Goal: Transaction & Acquisition: Book appointment/travel/reservation

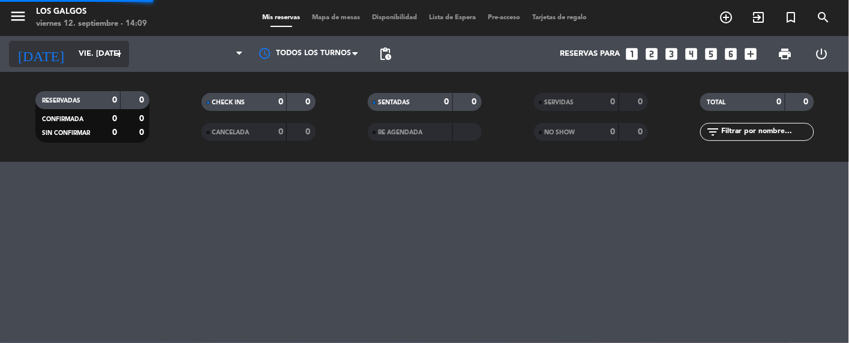
click at [94, 52] on input "vie. [DATE]" at bounding box center [124, 54] width 103 height 22
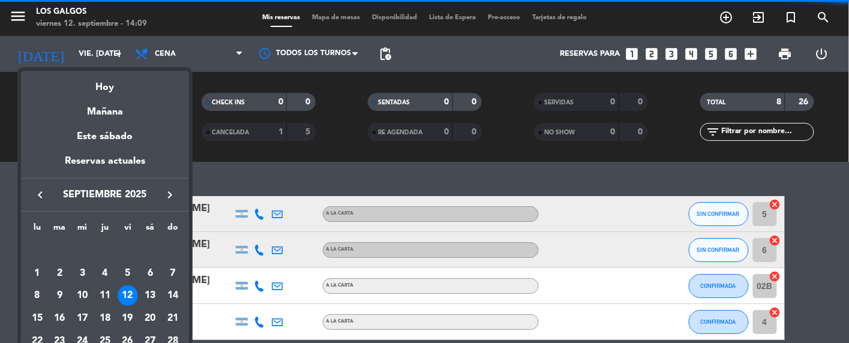
click at [115, 50] on div at bounding box center [424, 171] width 849 height 343
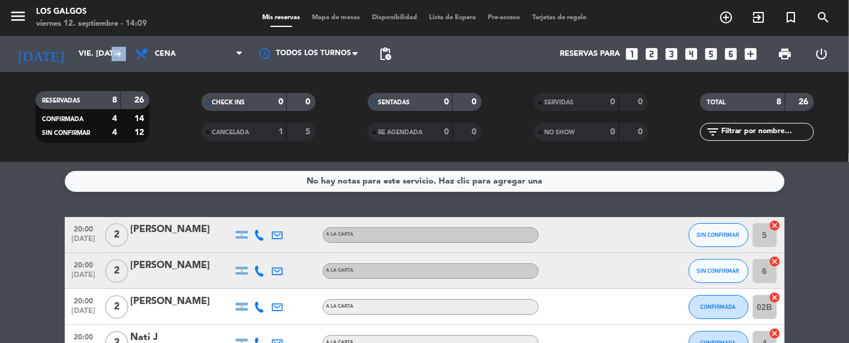
click at [115, 50] on icon "arrow_drop_down" at bounding box center [119, 54] width 14 height 14
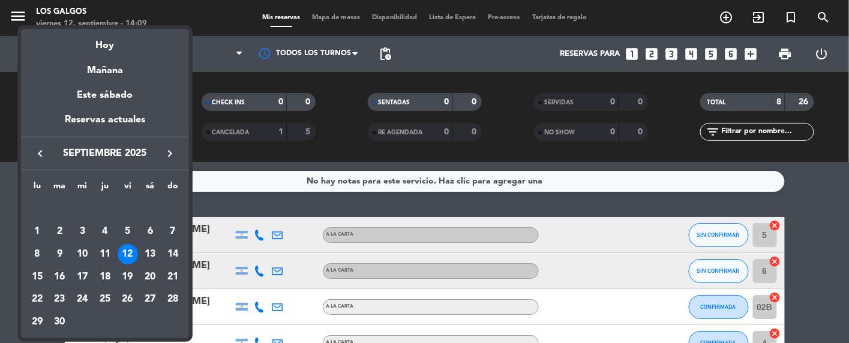
click at [169, 155] on icon "keyboard_arrow_right" at bounding box center [170, 153] width 14 height 14
click at [61, 320] on div "28" at bounding box center [60, 322] width 20 height 20
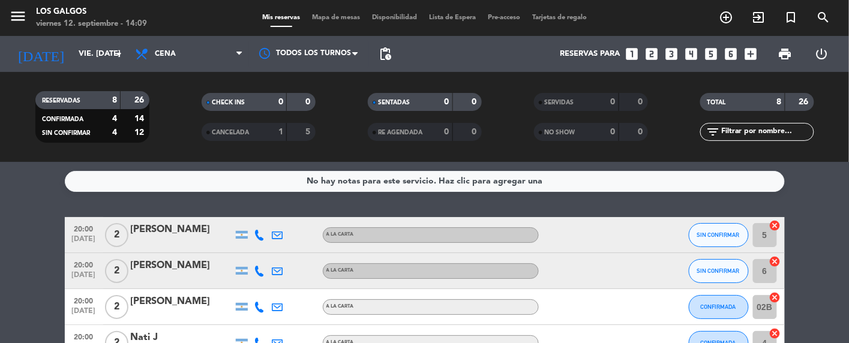
type input "[DATE] oct."
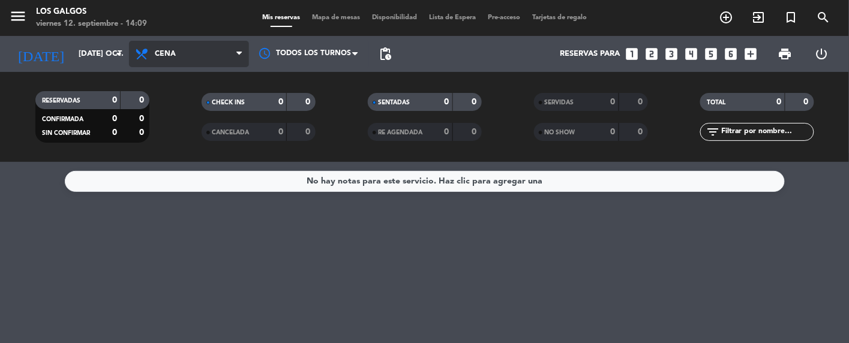
click at [187, 49] on span "Cena" at bounding box center [189, 54] width 120 height 26
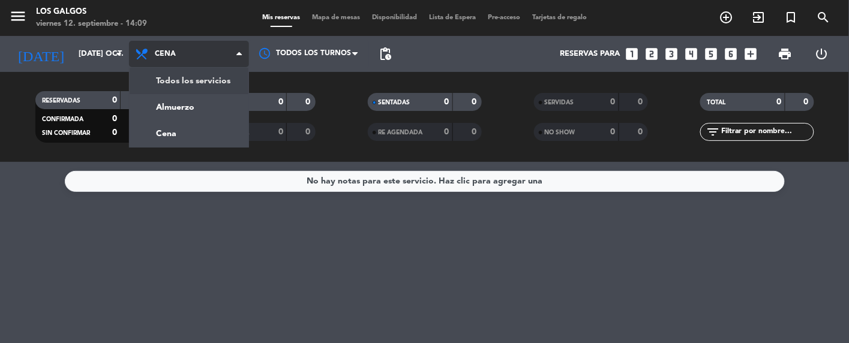
click at [196, 82] on div "menu [GEOGRAPHIC_DATA] viernes 12. septiembre - 14:09 Mis reservas Mapa de mesa…" at bounding box center [424, 81] width 849 height 162
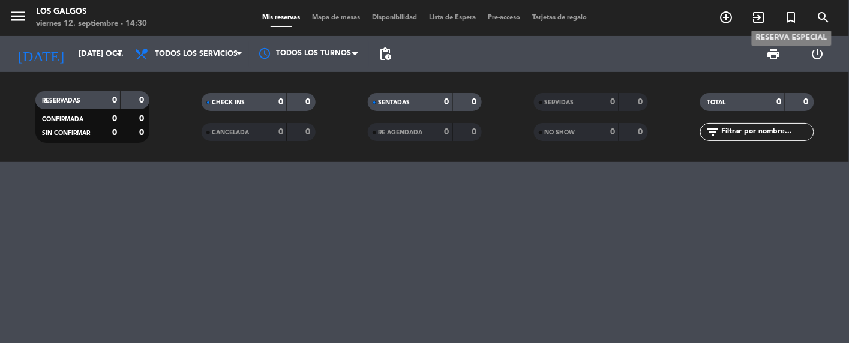
click at [798, 17] on icon "turned_in_not" at bounding box center [791, 17] width 14 height 14
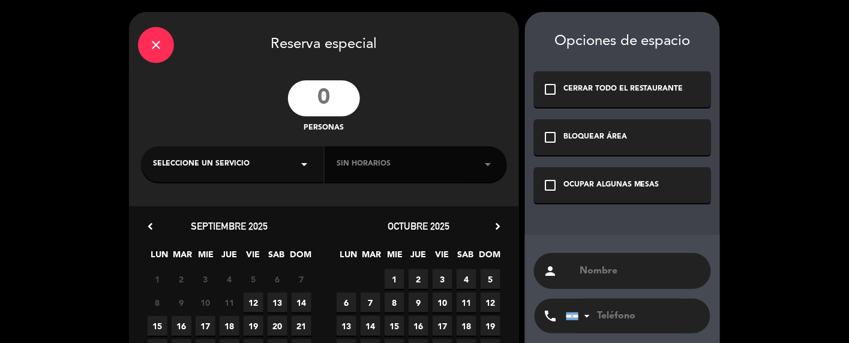
click at [313, 98] on input "number" at bounding box center [324, 98] width 72 height 36
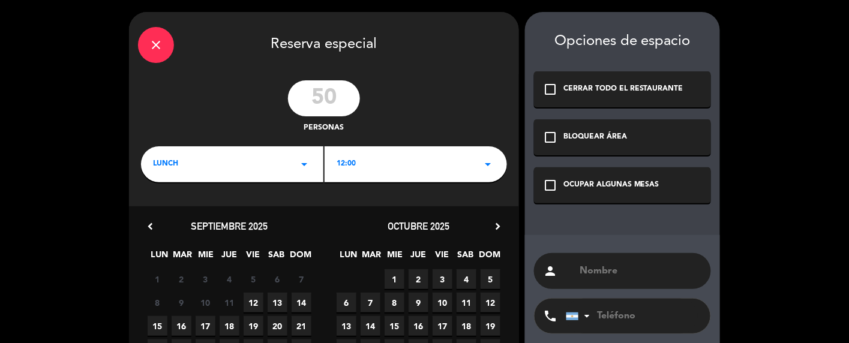
type input "50"
click at [299, 166] on icon "arrow_drop_down" at bounding box center [304, 164] width 14 height 14
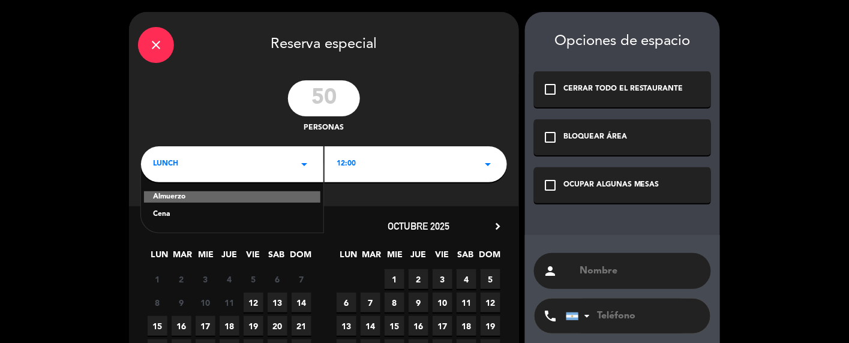
click at [183, 212] on div "Cena" at bounding box center [232, 215] width 158 height 12
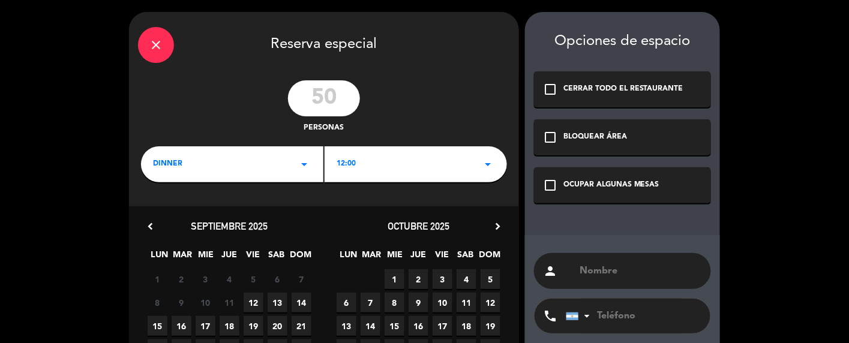
click at [366, 168] on div "12:00 arrow_drop_down" at bounding box center [416, 164] width 182 height 36
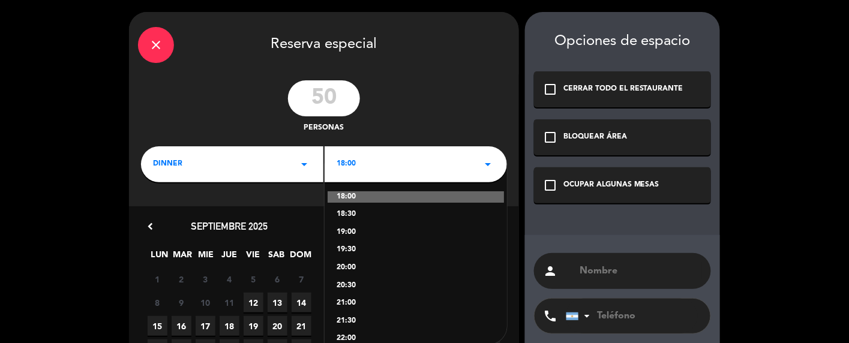
click at [355, 268] on div "20:00" at bounding box center [416, 268] width 158 height 12
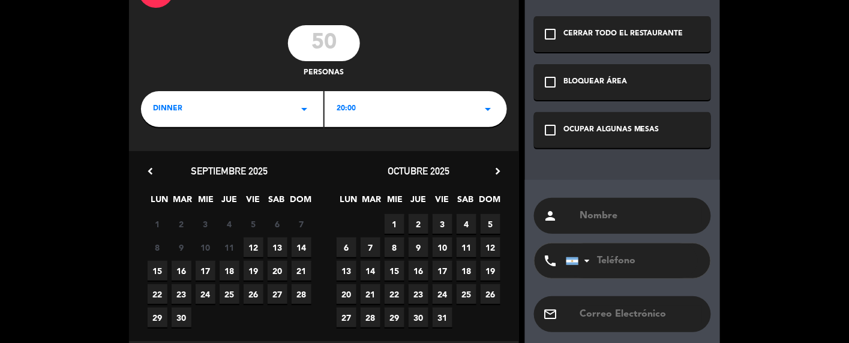
scroll to position [80, 0]
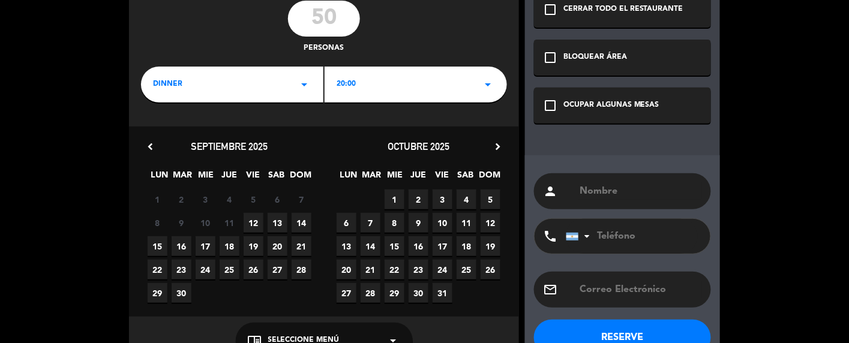
click at [372, 293] on span "28" at bounding box center [371, 293] width 20 height 20
click at [617, 79] on div "Opciones de espacio check_box_outline_blank CERRAR TODO EL RESTAURANTE check_bo…" at bounding box center [622, 148] width 195 height 433
click at [591, 107] on div "OCUPAR ALGUNAS MESAS" at bounding box center [612, 106] width 96 height 12
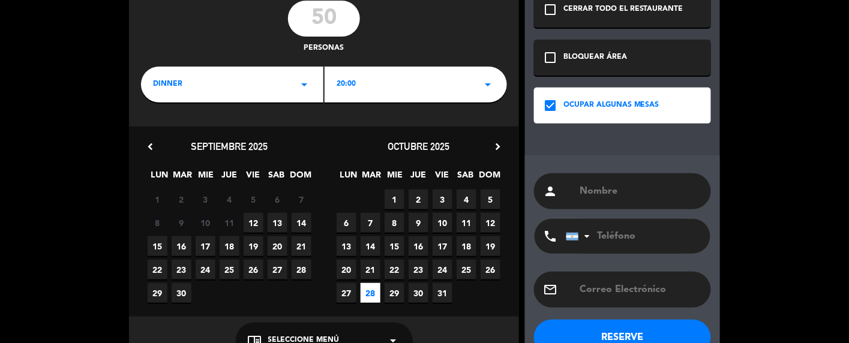
click at [633, 199] on div "person" at bounding box center [622, 191] width 177 height 36
click at [636, 165] on div "person phone [GEOGRAPHIC_DATA] +1 [GEOGRAPHIC_DATA] +44 [GEOGRAPHIC_DATA] ([GEO…" at bounding box center [622, 259] width 195 height 209
click at [627, 196] on input "text" at bounding box center [641, 191] width 124 height 17
type input "GUITARREADA"
click at [592, 329] on button "RESERVE" at bounding box center [622, 338] width 177 height 36
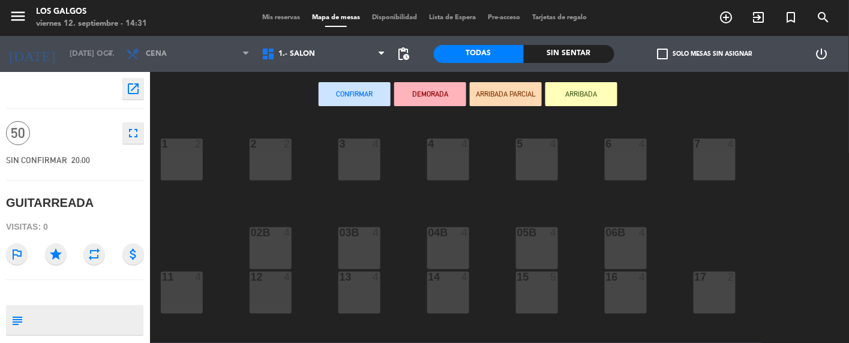
click at [356, 95] on button "Confirmar" at bounding box center [355, 94] width 72 height 24
click at [16, 18] on icon "menu" at bounding box center [18, 16] width 18 height 18
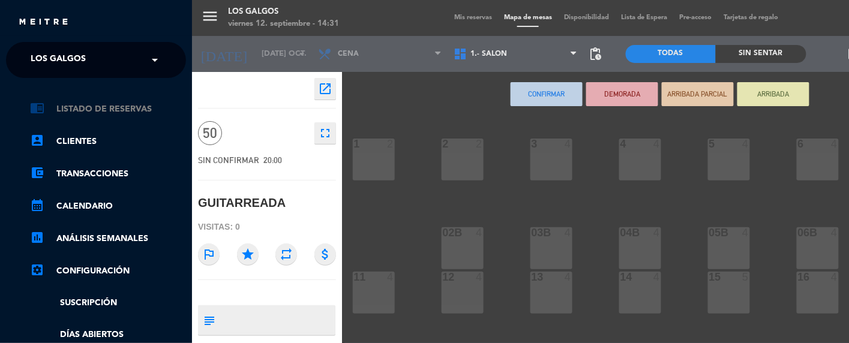
click at [81, 108] on link "chrome_reader_mode Listado de Reservas" at bounding box center [108, 109] width 156 height 14
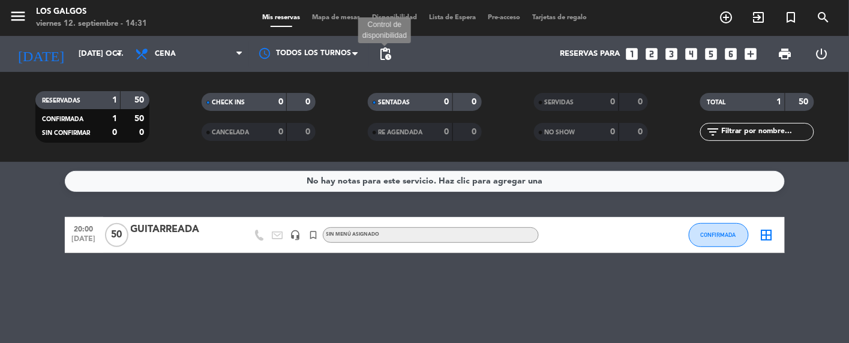
click at [390, 57] on span "pending_actions" at bounding box center [385, 54] width 14 height 14
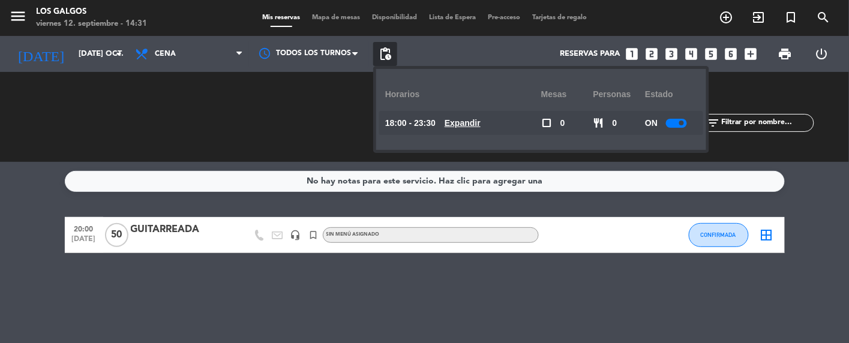
click at [683, 124] on span at bounding box center [681, 123] width 5 height 5
click at [571, 315] on div "No hay notas para este servicio. Haz clic para agregar una 20:00 [DATE] GUITARR…" at bounding box center [424, 252] width 849 height 181
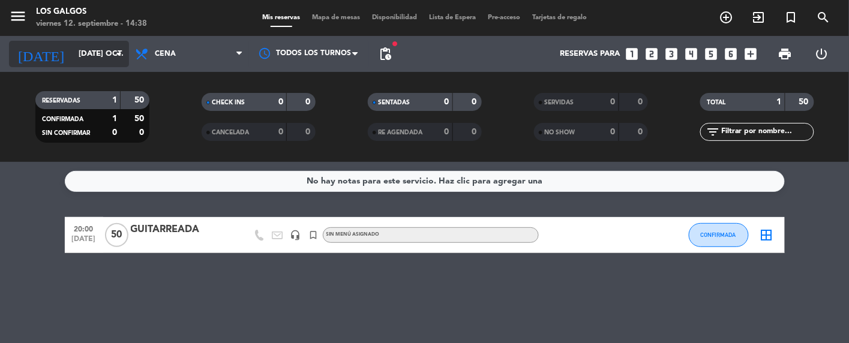
click at [86, 50] on input "[DATE] oct." at bounding box center [124, 54] width 103 height 22
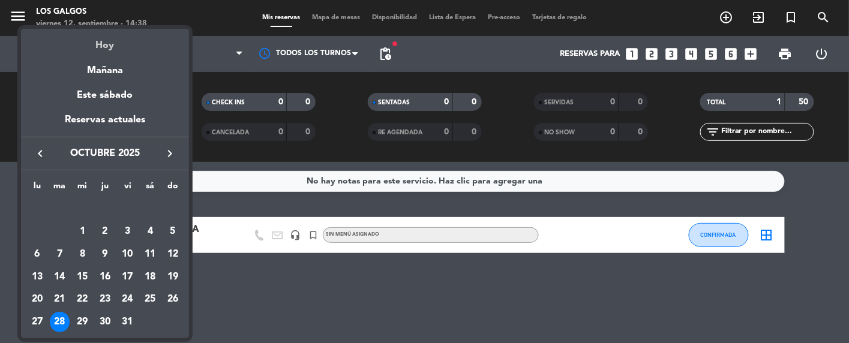
click at [91, 47] on div "Hoy" at bounding box center [105, 41] width 168 height 25
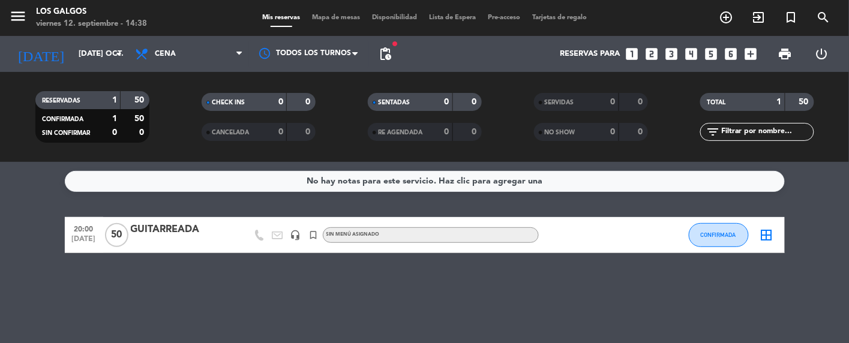
type input "vie. [DATE]"
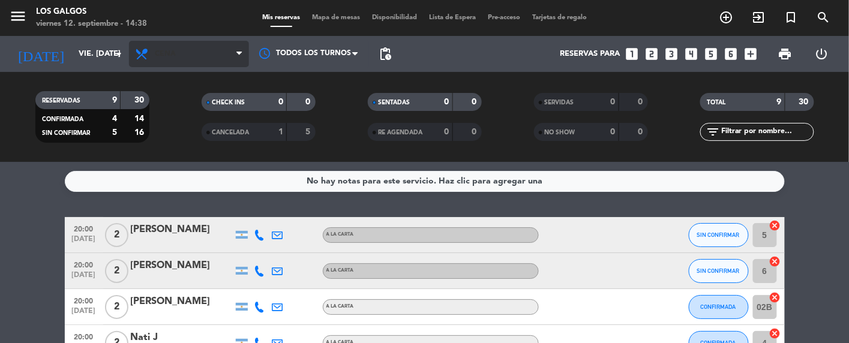
click at [158, 59] on span "Cena" at bounding box center [189, 54] width 120 height 26
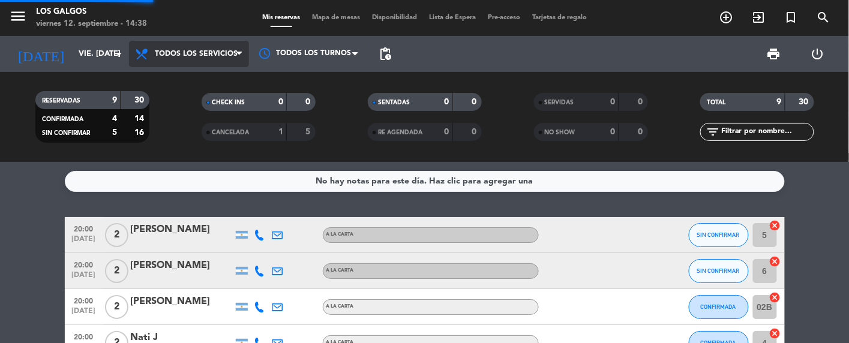
click at [161, 78] on div "menu [GEOGRAPHIC_DATA] viernes 12. septiembre - 14:38 Mis reservas Mapa de mesa…" at bounding box center [424, 81] width 849 height 162
